Goal: Transaction & Acquisition: Purchase product/service

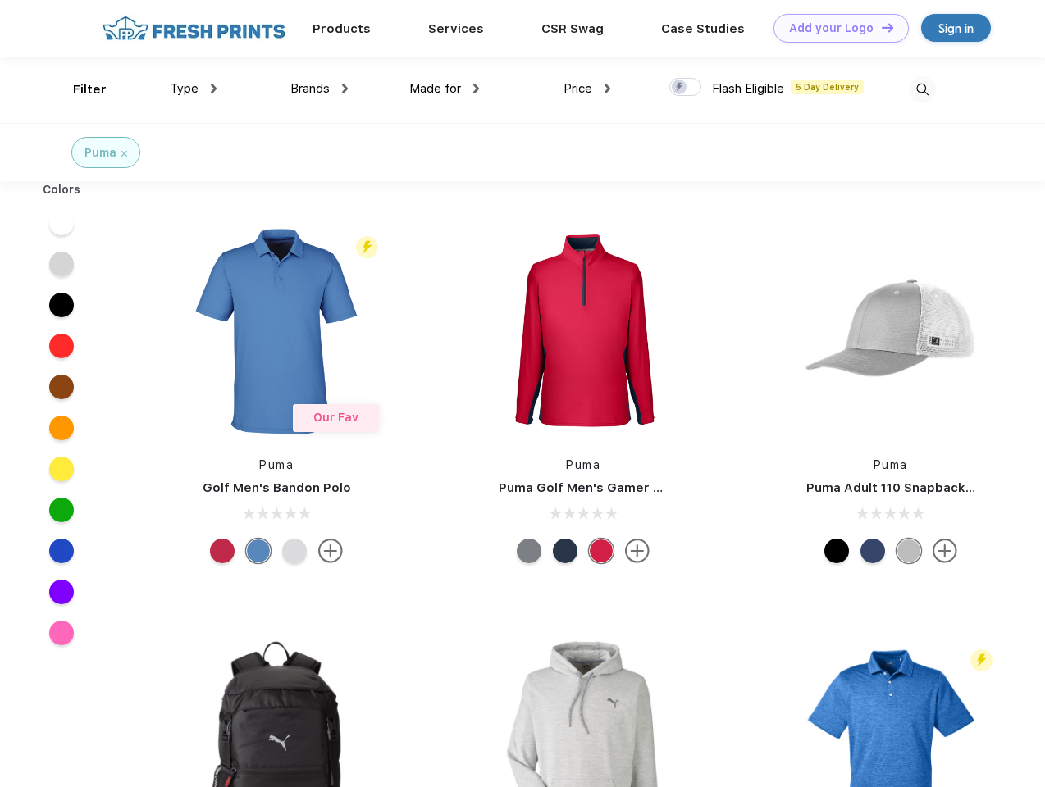
click at [835, 28] on link "Add your Logo Design Tool" at bounding box center [841, 28] width 135 height 29
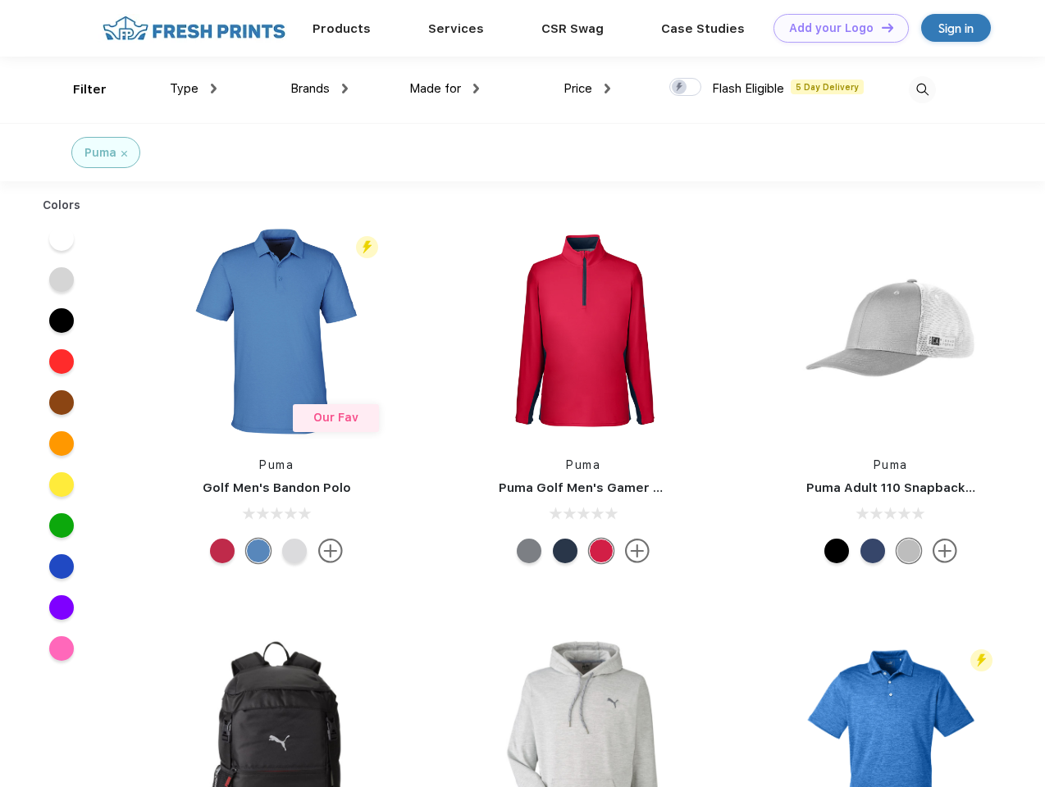
click at [0, 0] on div "Design Tool" at bounding box center [0, 0] width 0 height 0
click at [880, 27] on link "Add your Logo Design Tool" at bounding box center [841, 28] width 135 height 29
click at [79, 89] on div "Filter" at bounding box center [90, 89] width 34 height 19
click at [194, 89] on span "Type" at bounding box center [184, 88] width 29 height 15
click at [319, 89] on span "Brands" at bounding box center [309, 88] width 39 height 15
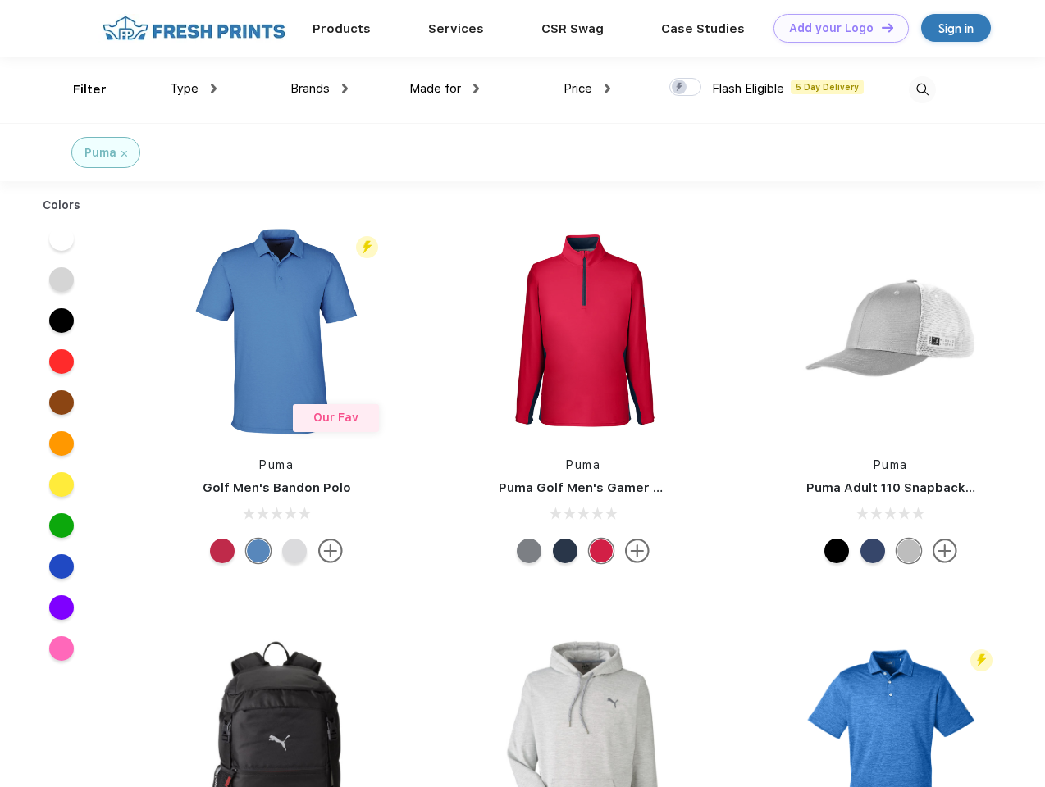
click at [445, 89] on span "Made for" at bounding box center [435, 88] width 52 height 15
click at [587, 89] on span "Price" at bounding box center [578, 88] width 29 height 15
click at [686, 88] on div at bounding box center [685, 87] width 32 height 18
click at [680, 88] on input "checkbox" at bounding box center [674, 82] width 11 height 11
click at [922, 89] on img at bounding box center [922, 89] width 27 height 27
